Goal: Find specific page/section: Find specific page/section

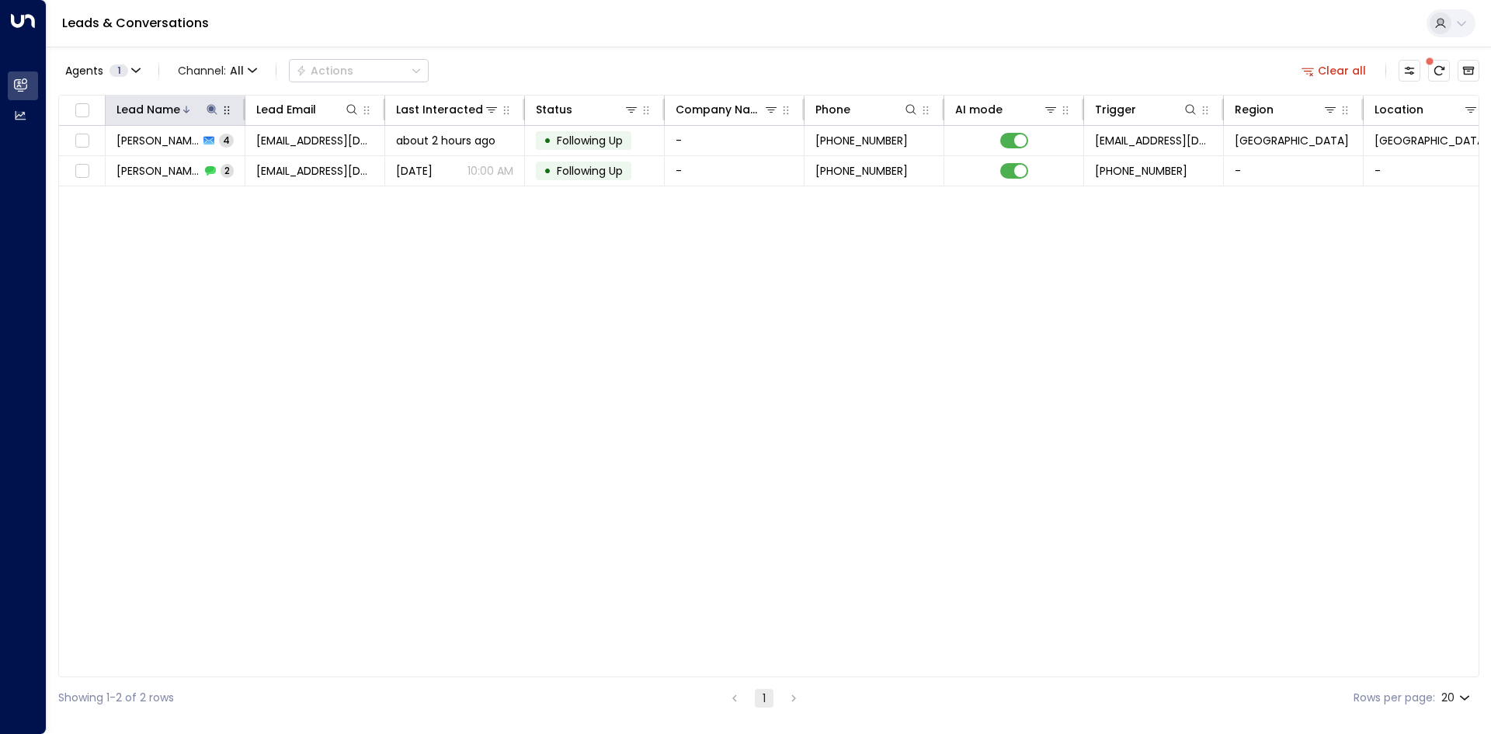
click at [211, 110] on icon at bounding box center [212, 109] width 10 height 10
drag, startPoint x: 311, startPoint y: 165, endPoint x: 367, endPoint y: 111, distance: 78.0
click at [311, 164] on icon "button" at bounding box center [309, 166] width 12 height 12
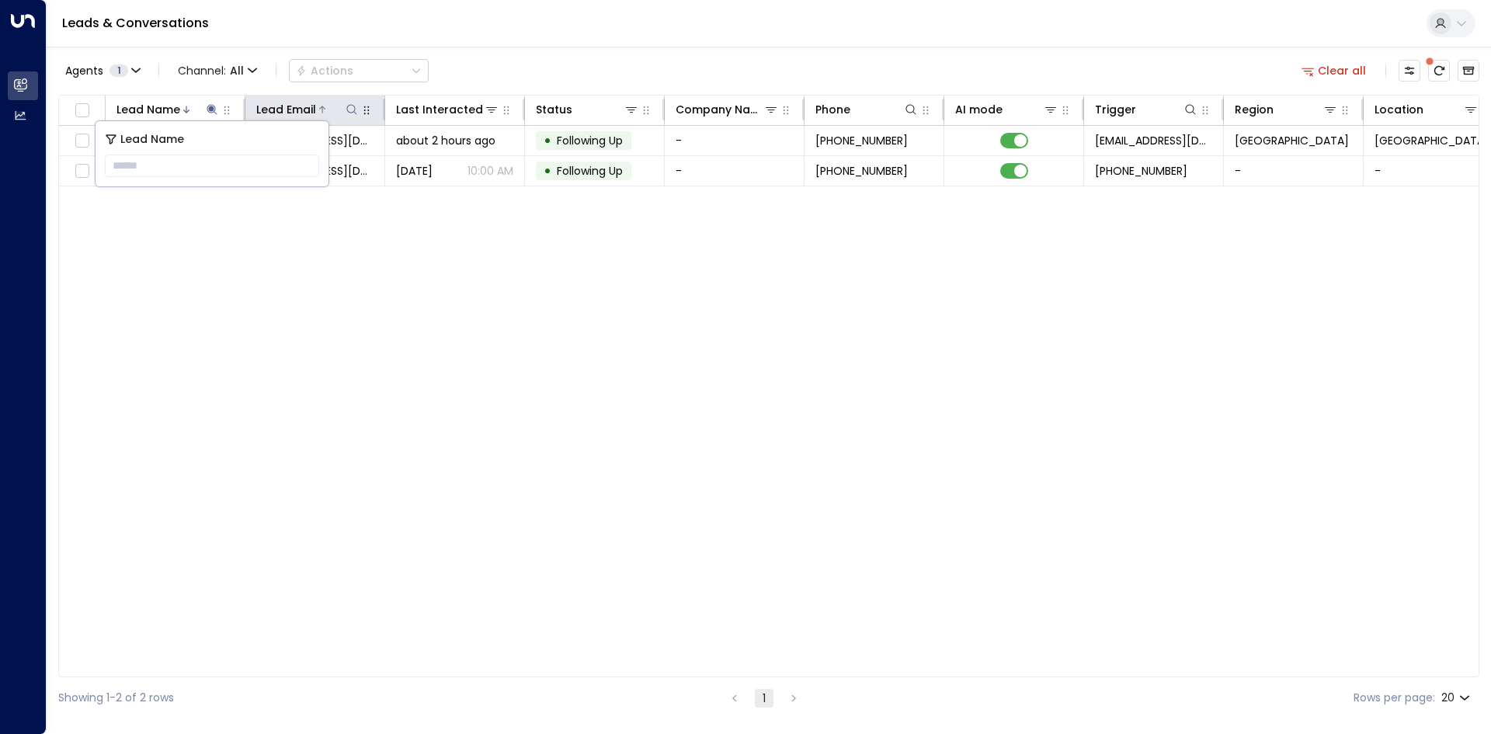
click at [357, 113] on icon at bounding box center [352, 109] width 12 height 12
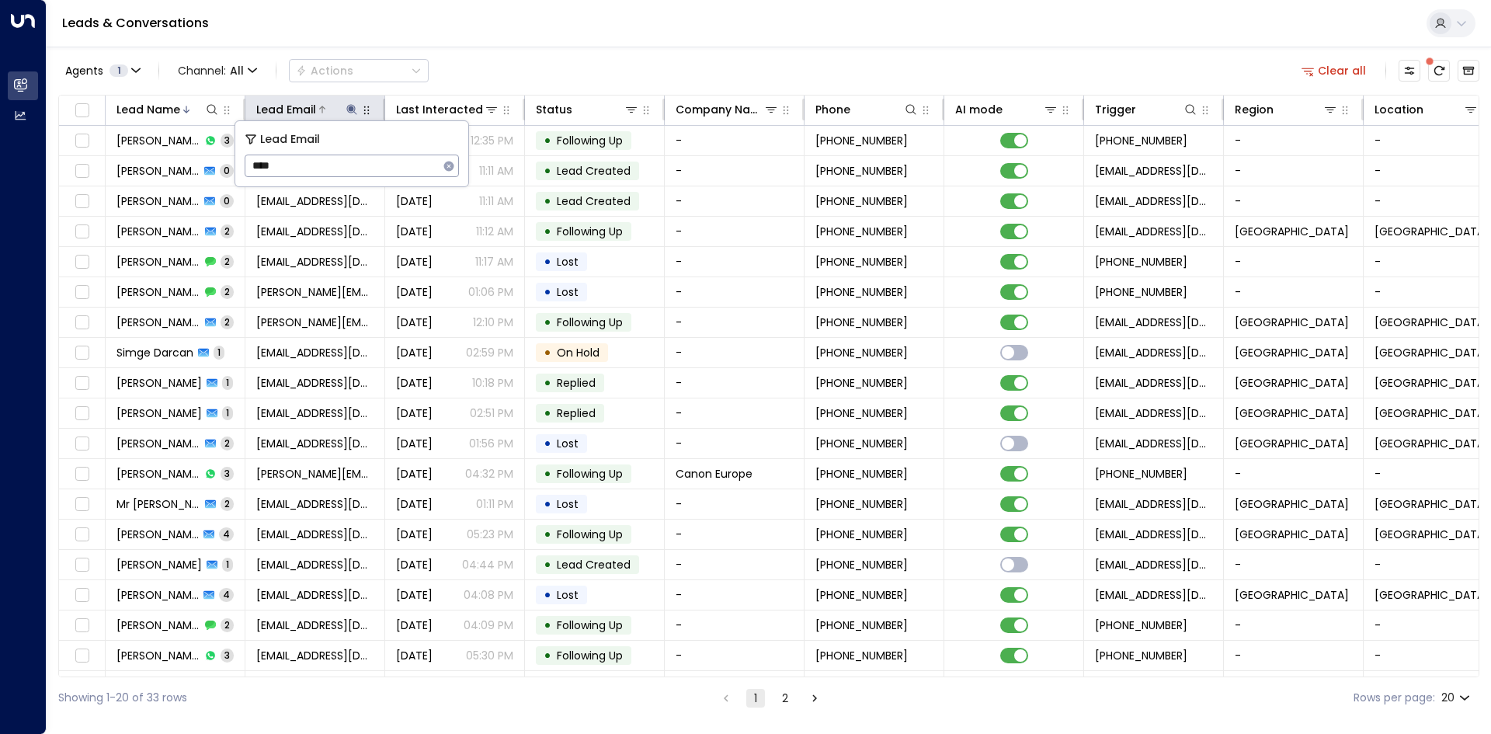
type input "*****"
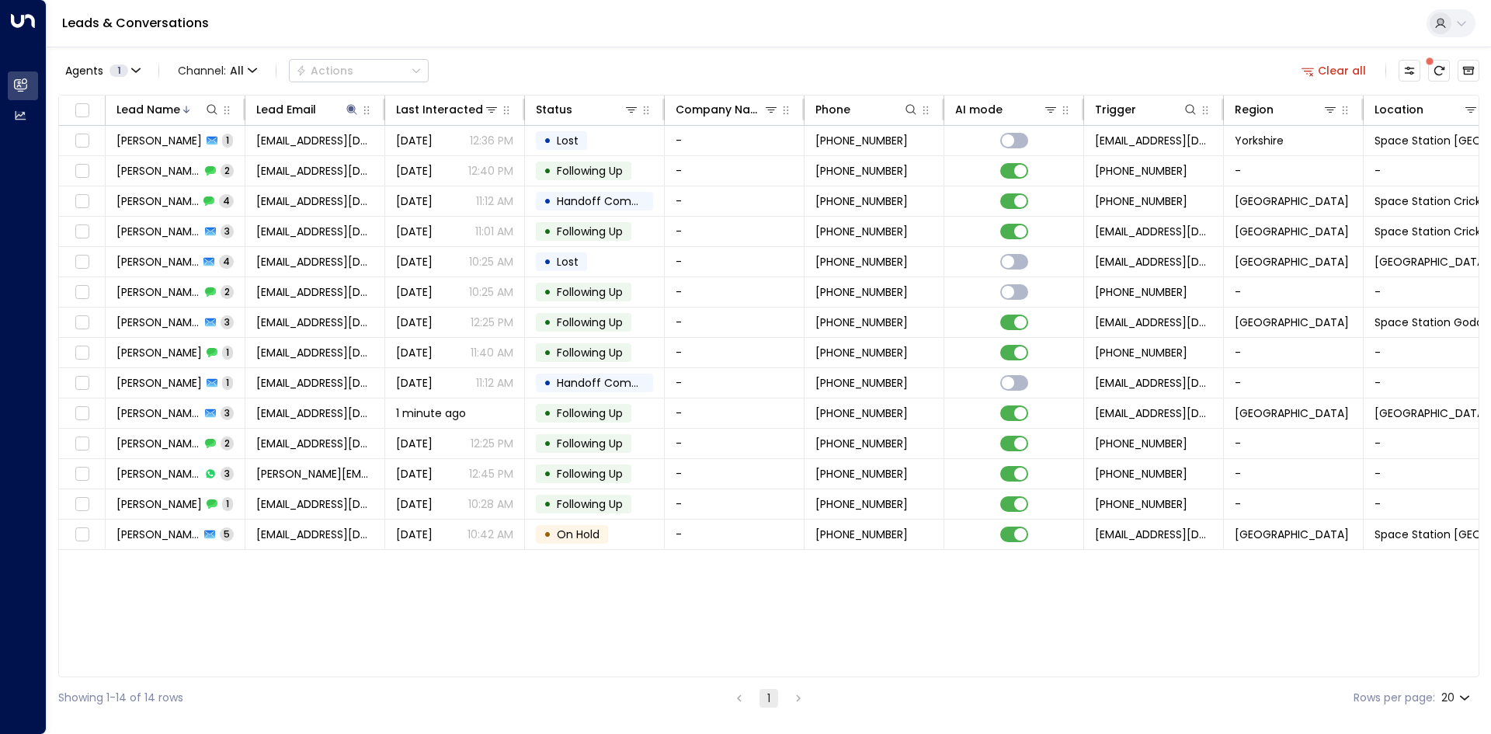
click at [259, 556] on div "Lead Name Lead Email Last Interacted Status Company Name Phone AI mode Trigger …" at bounding box center [769, 386] width 1422 height 583
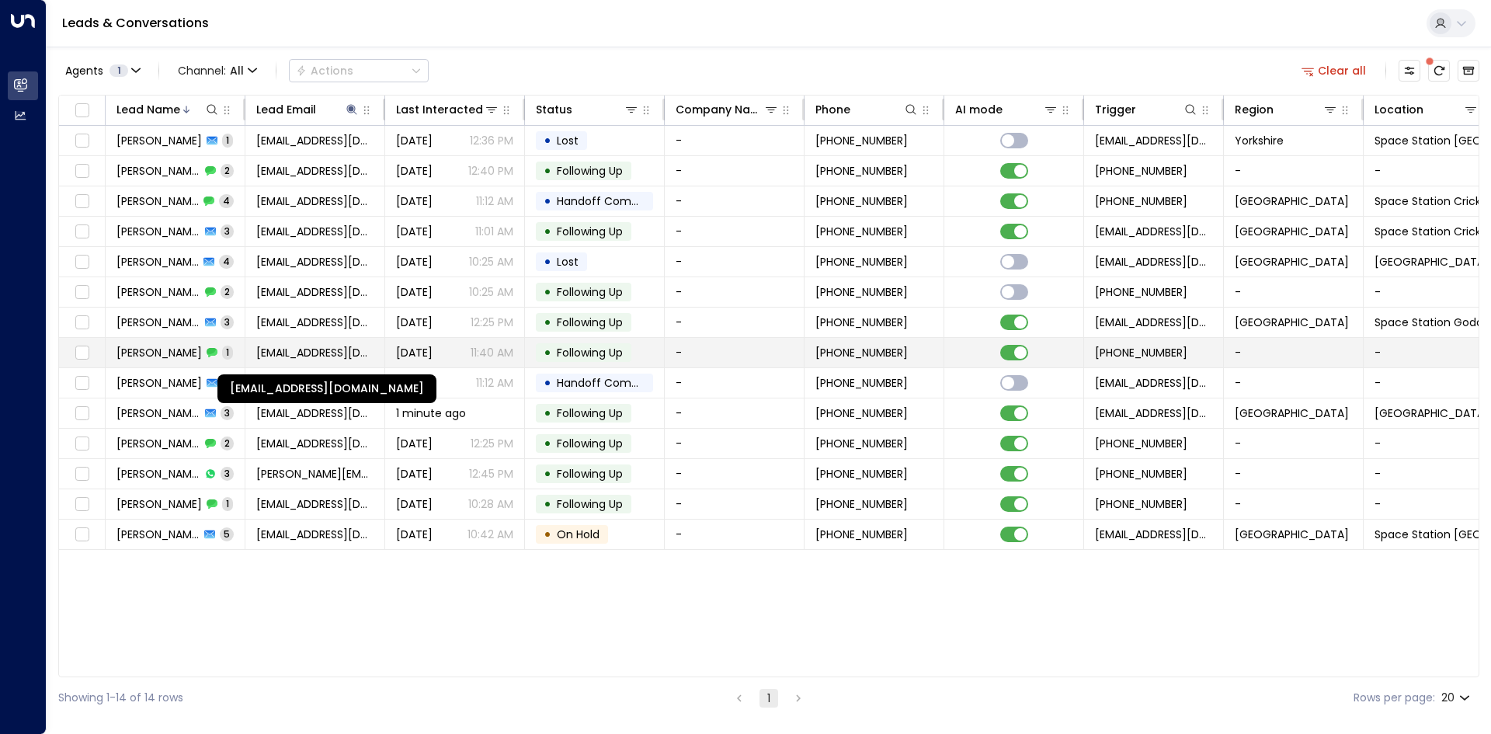
click at [319, 358] on span "[EMAIL_ADDRESS][DOMAIN_NAME]" at bounding box center [314, 353] width 117 height 16
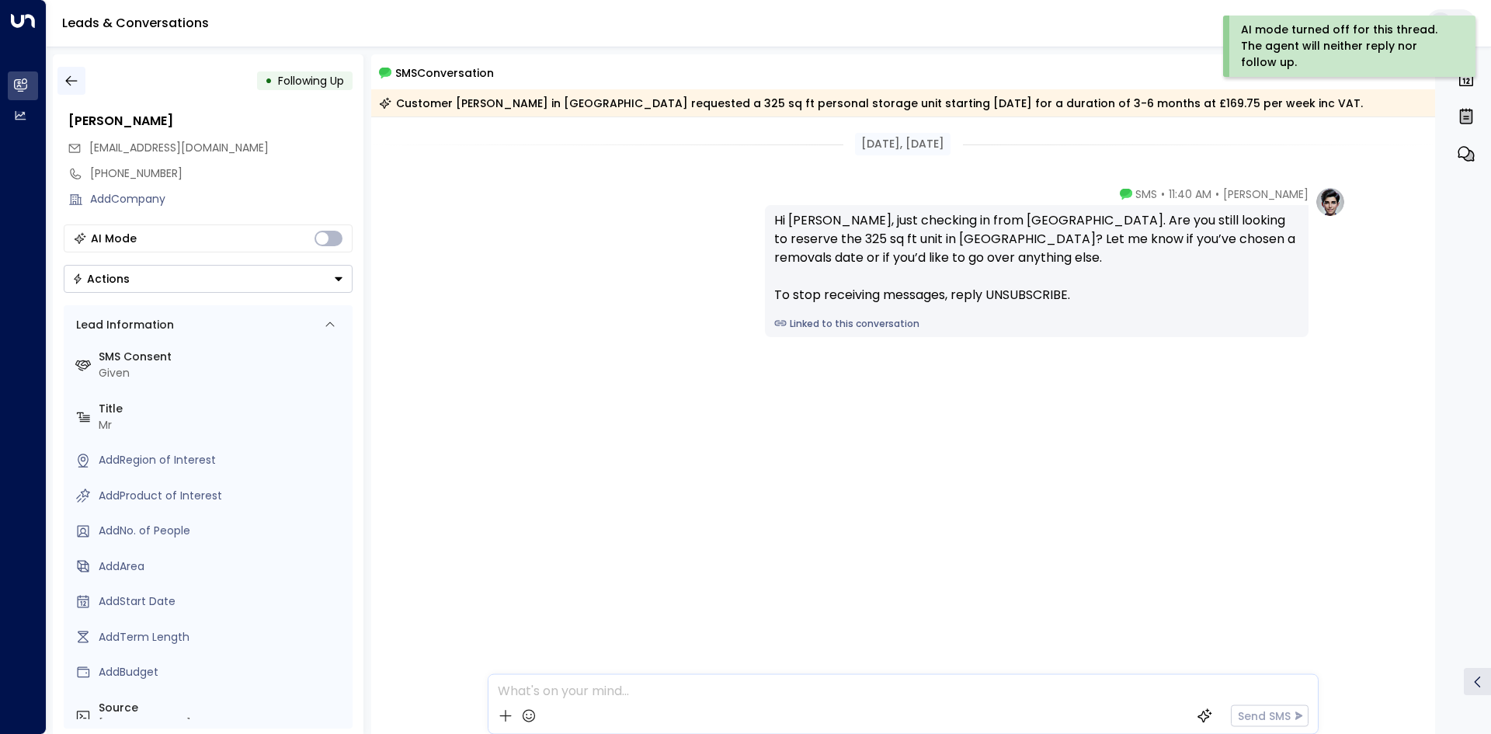
click at [70, 81] on icon "button" at bounding box center [71, 81] width 12 height 10
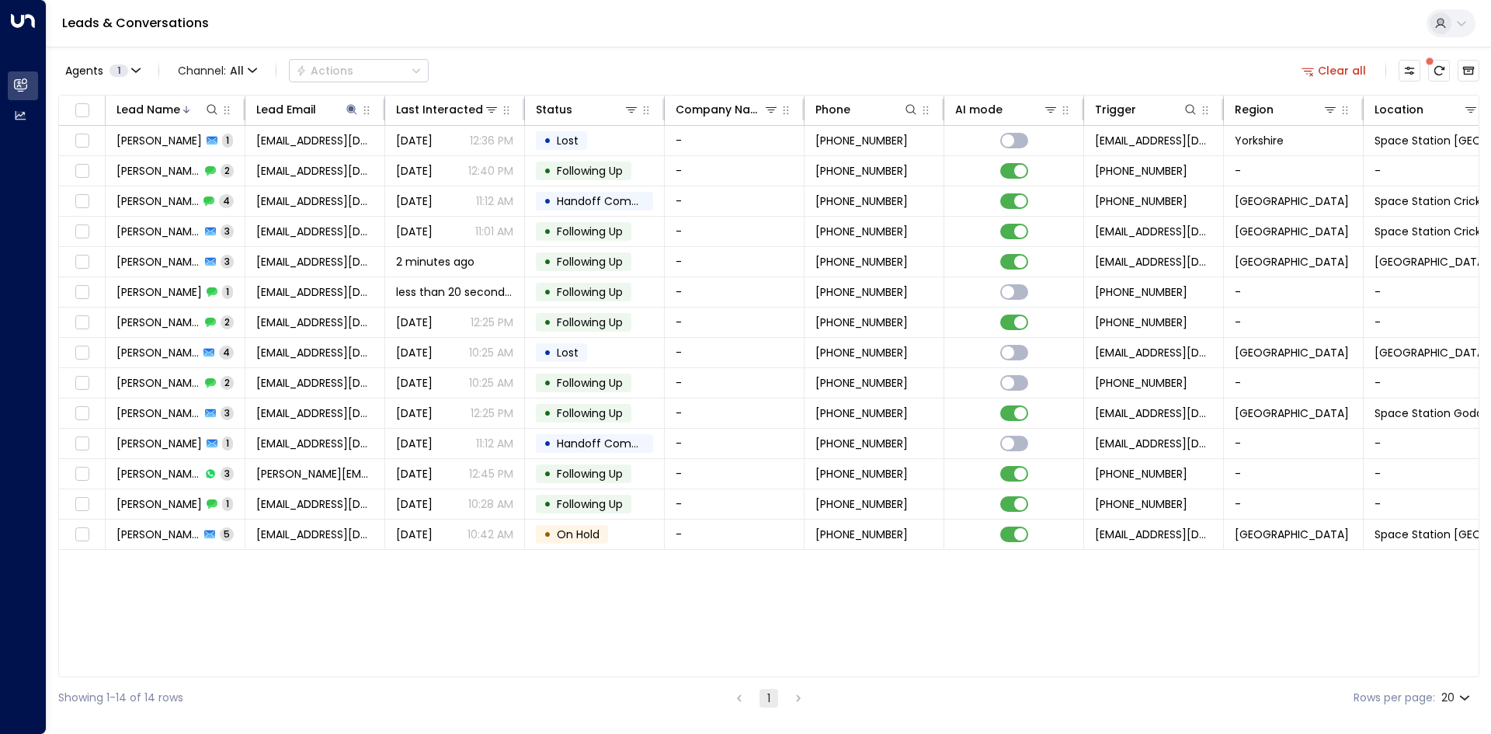
click at [242, 629] on div "Lead Name Lead Email Last Interacted Status Company Name Phone AI mode Trigger …" at bounding box center [769, 386] width 1422 height 583
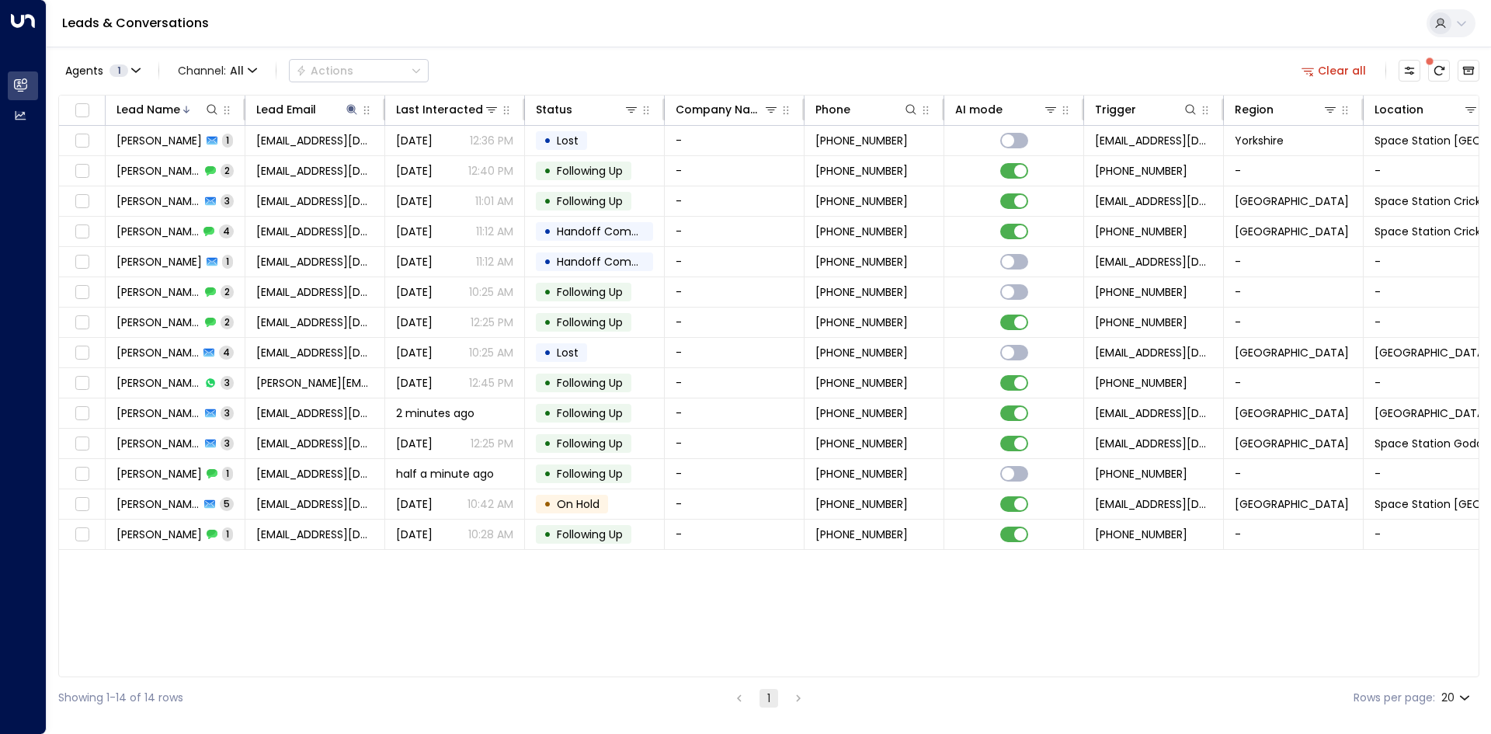
click at [580, 92] on div "Agents 1 Channel: All Actions Clear all Lead Name Lead Email Last Interacted St…" at bounding box center [769, 383] width 1422 height 672
